Goal: Information Seeking & Learning: Learn about a topic

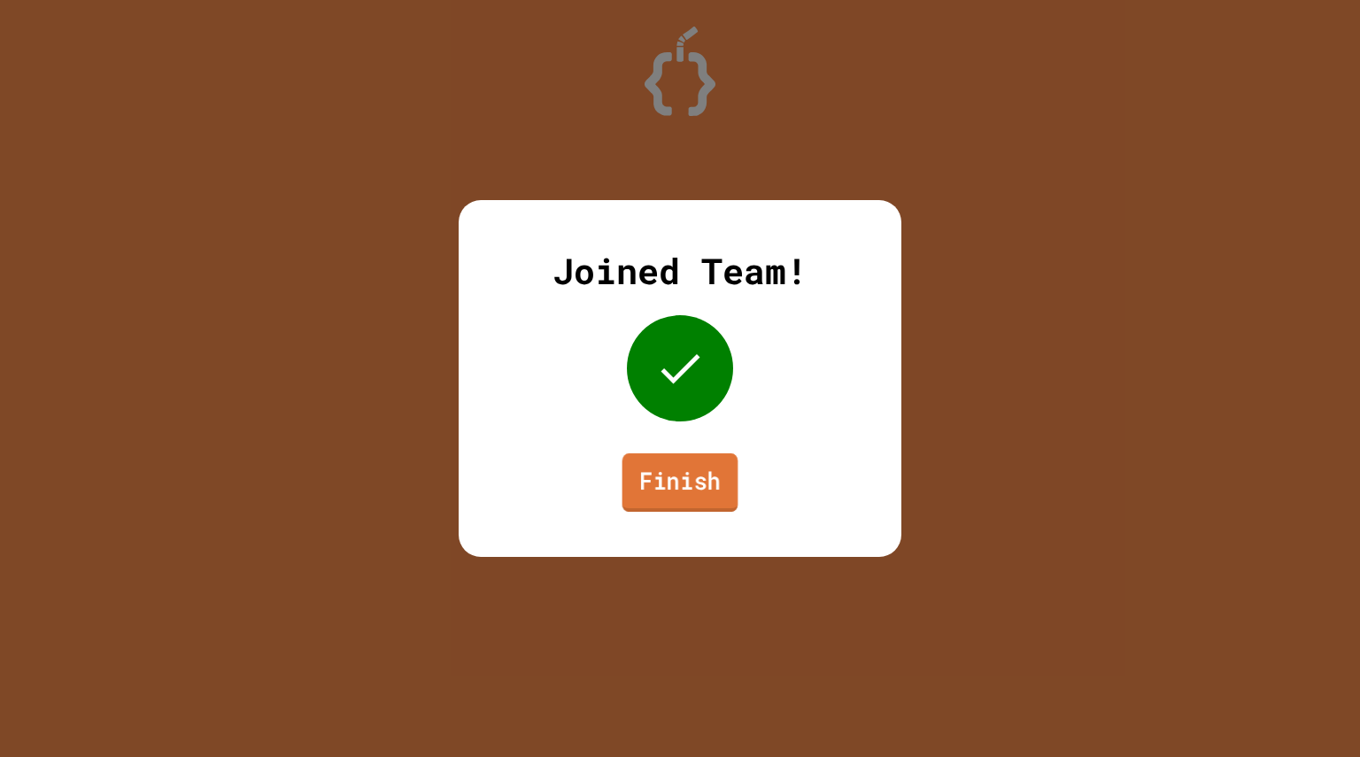
click at [643, 499] on link "Finish" at bounding box center [680, 482] width 116 height 58
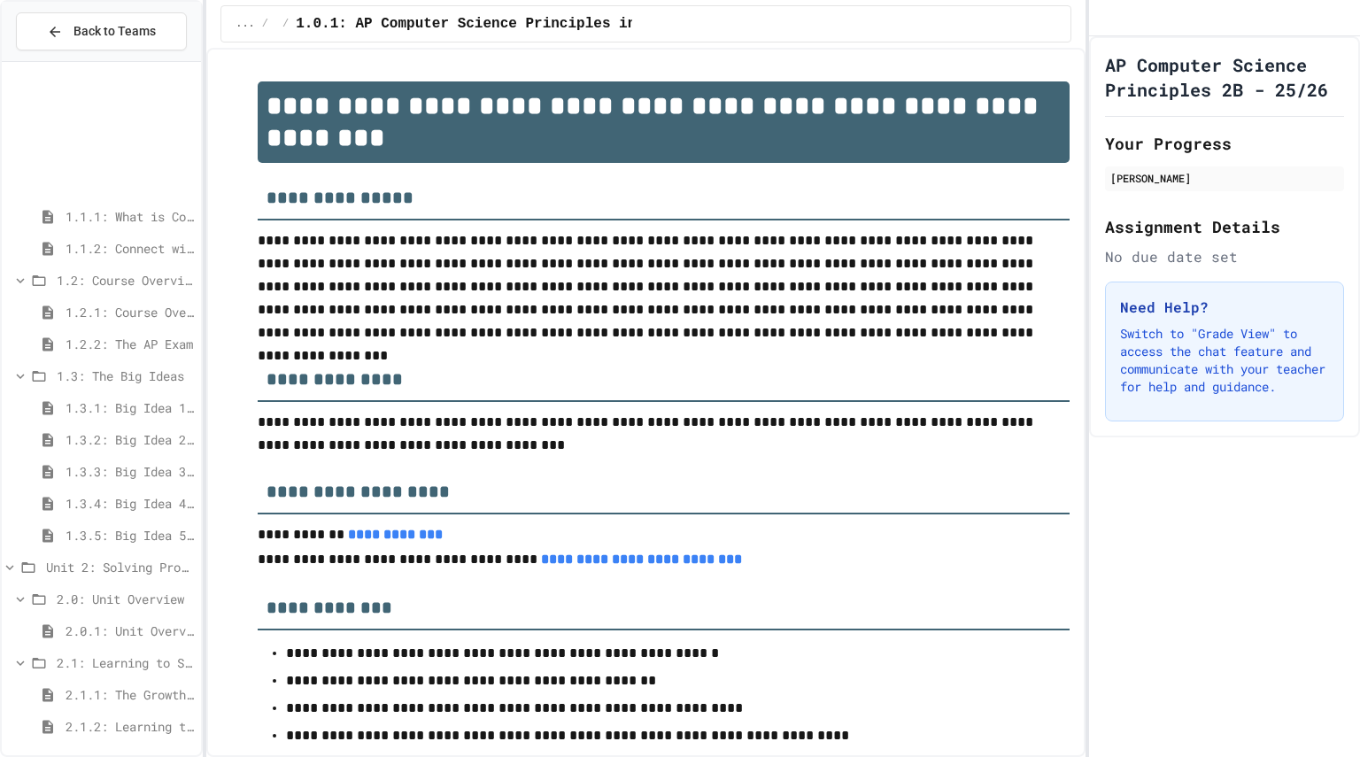
scroll to position [323, 0]
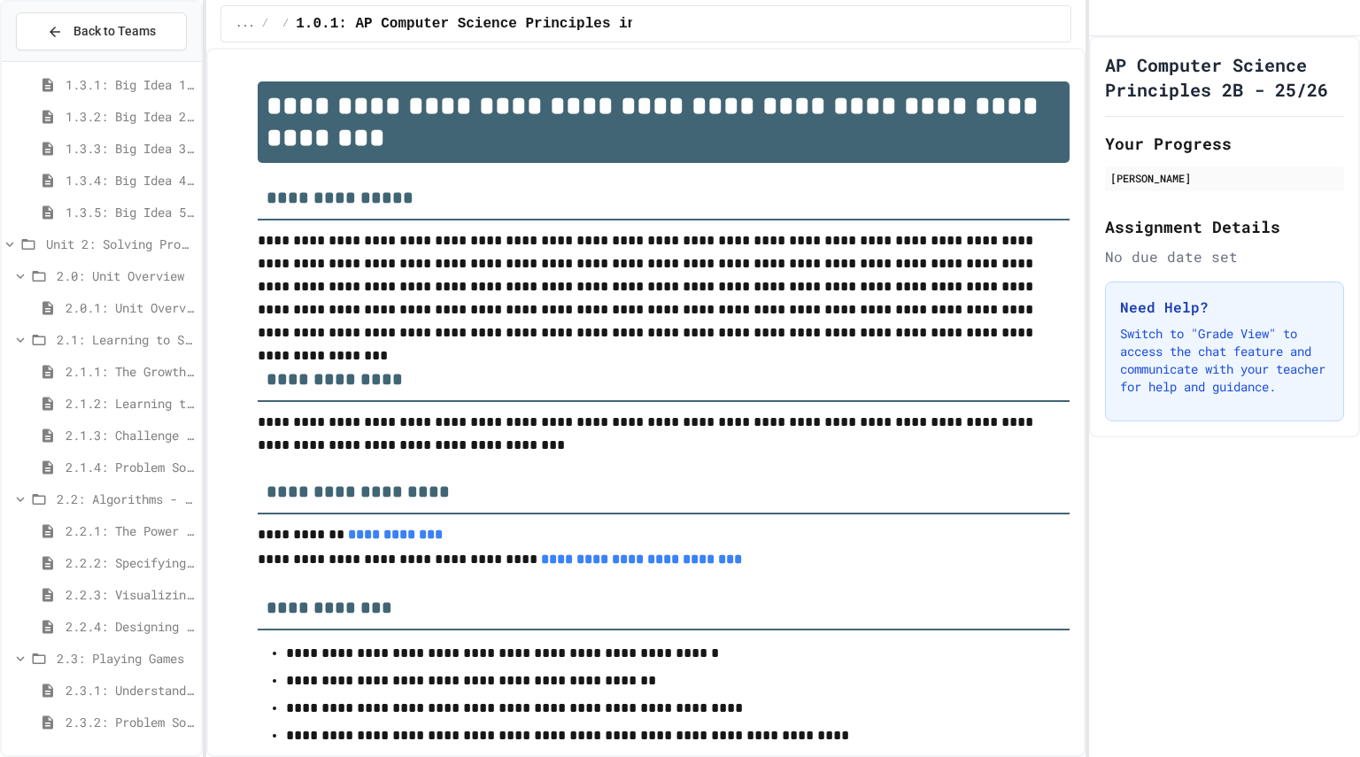
click at [101, 592] on span "2.2.3: Visualizing Logic with Flowcharts" at bounding box center [130, 594] width 128 height 19
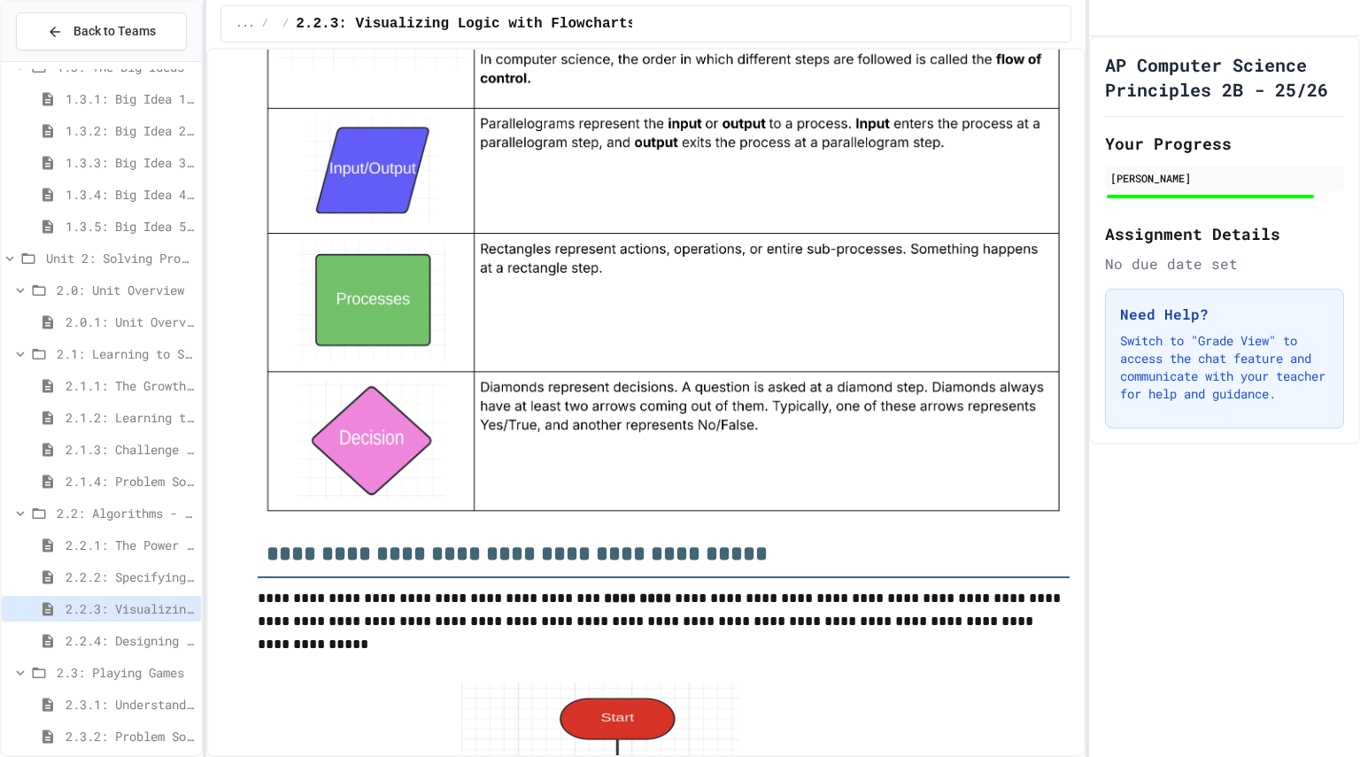
scroll to position [1862, 0]
click at [139, 646] on span "2.2.4: Designing Flowcharts" at bounding box center [130, 640] width 128 height 19
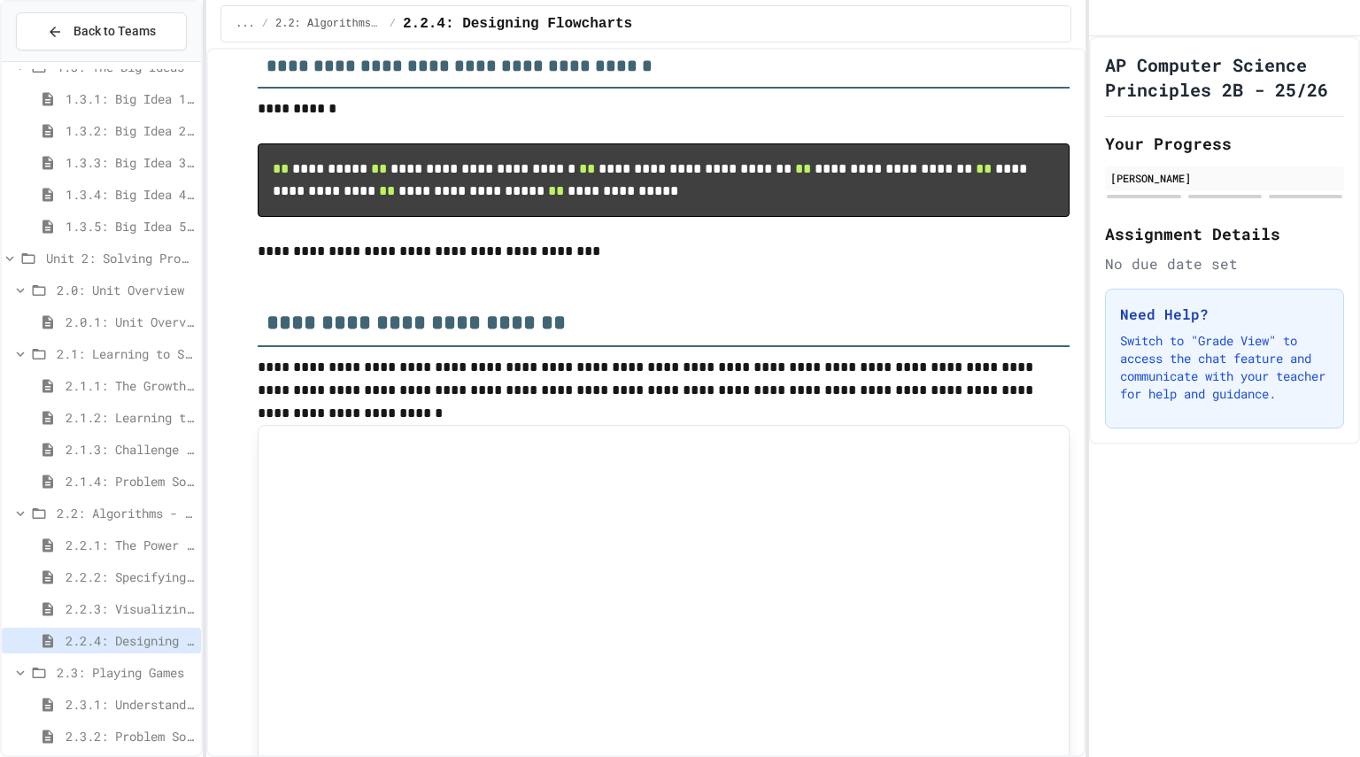
scroll to position [633, 0]
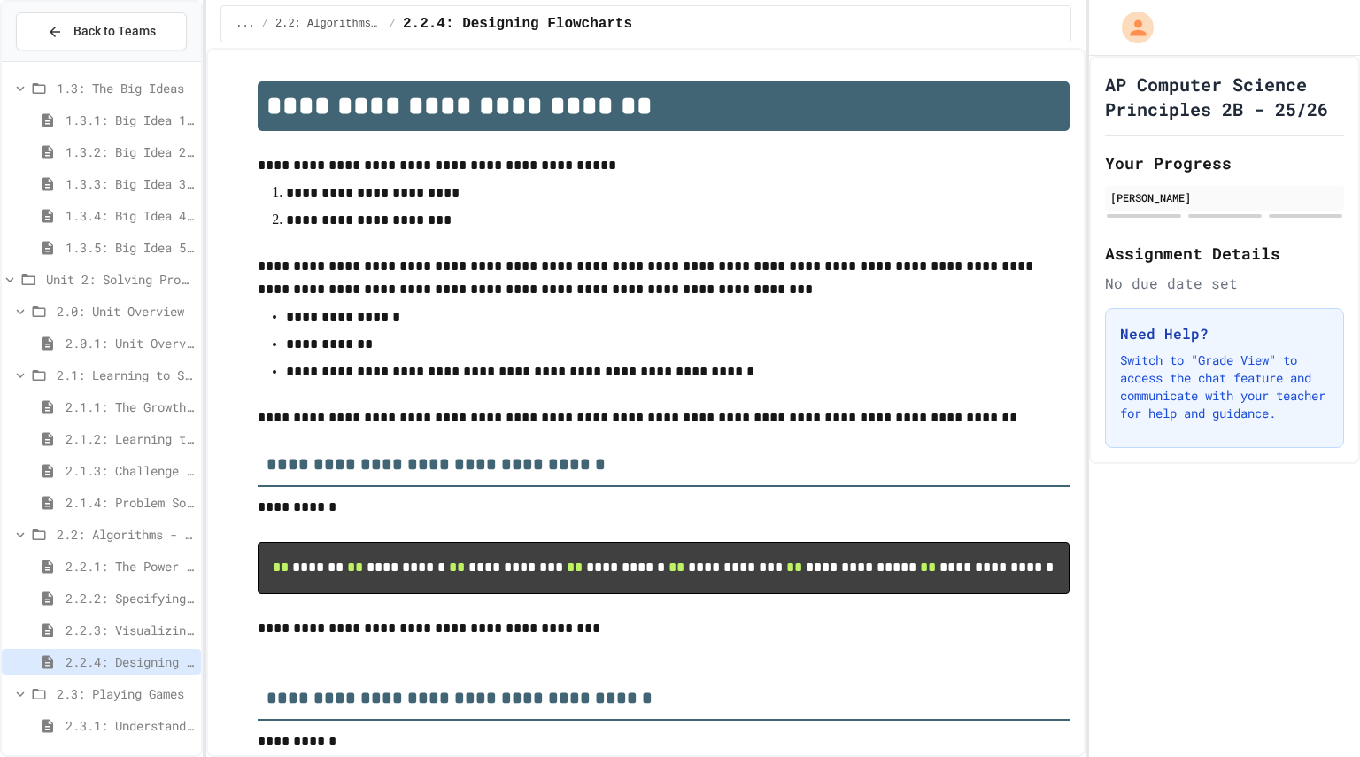
scroll to position [323, 0]
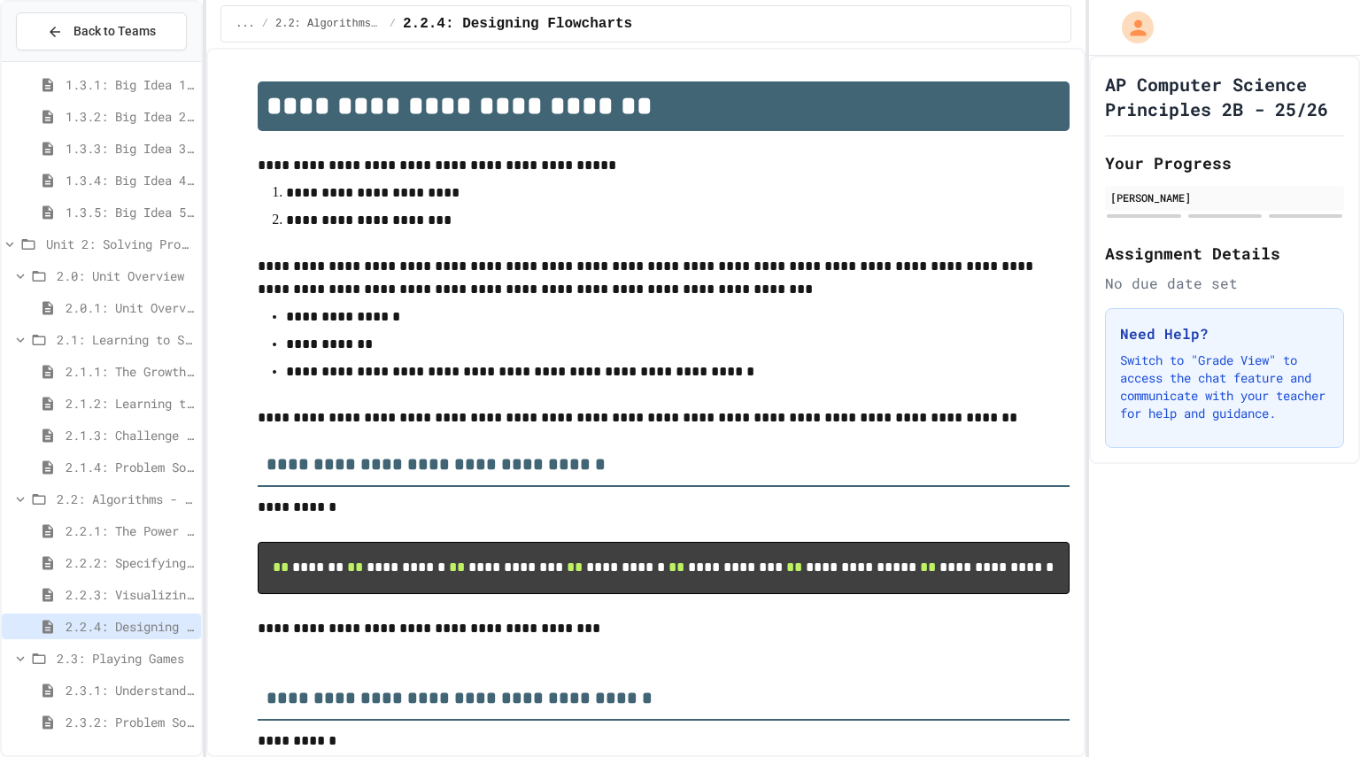
click at [81, 595] on span "2.2.3: Visualizing Logic with Flowcharts" at bounding box center [130, 594] width 128 height 19
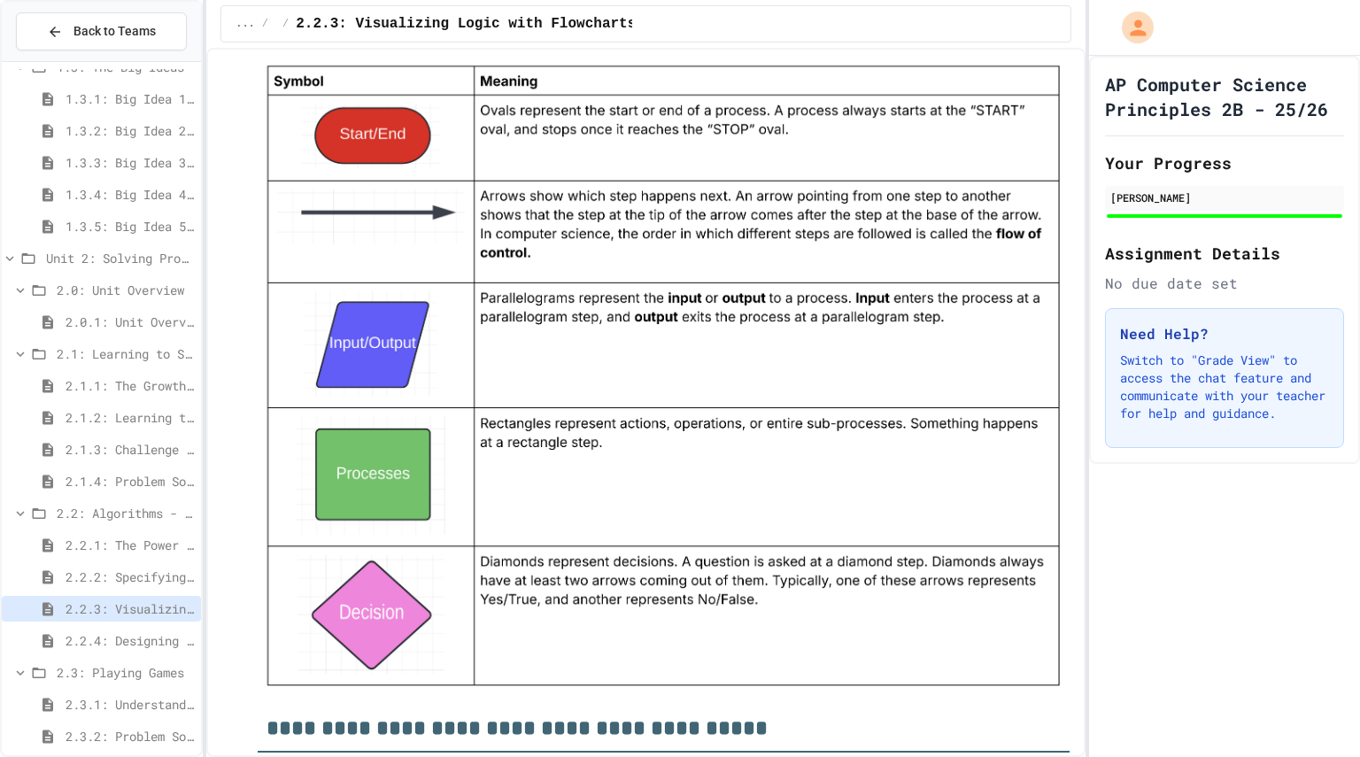
scroll to position [1688, 0]
